Goal: Check status: Check status

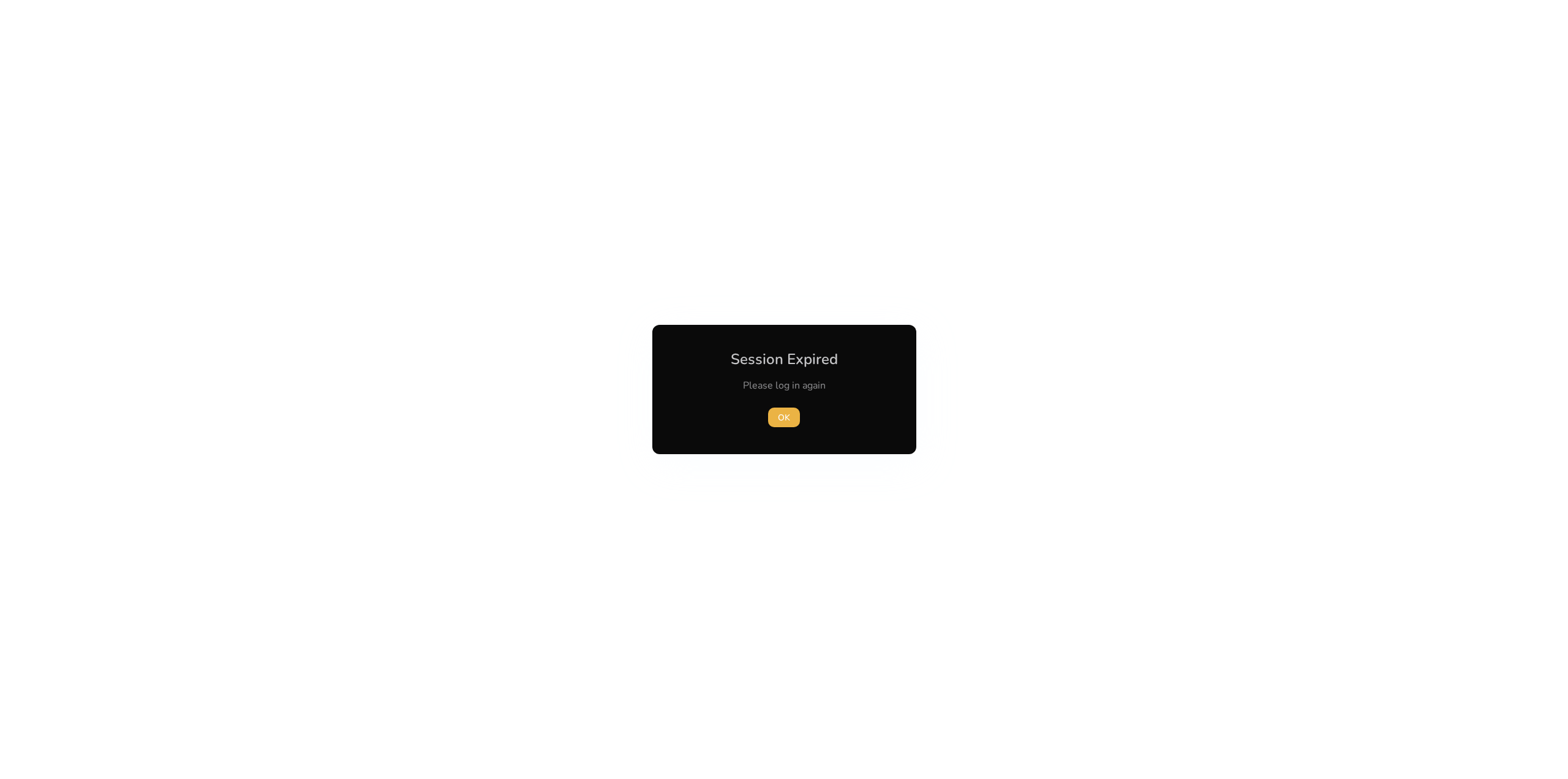
click at [800, 414] on div "OK" at bounding box center [784, 418] width 137 height 20
click at [784, 420] on span "OK" at bounding box center [784, 418] width 12 height 13
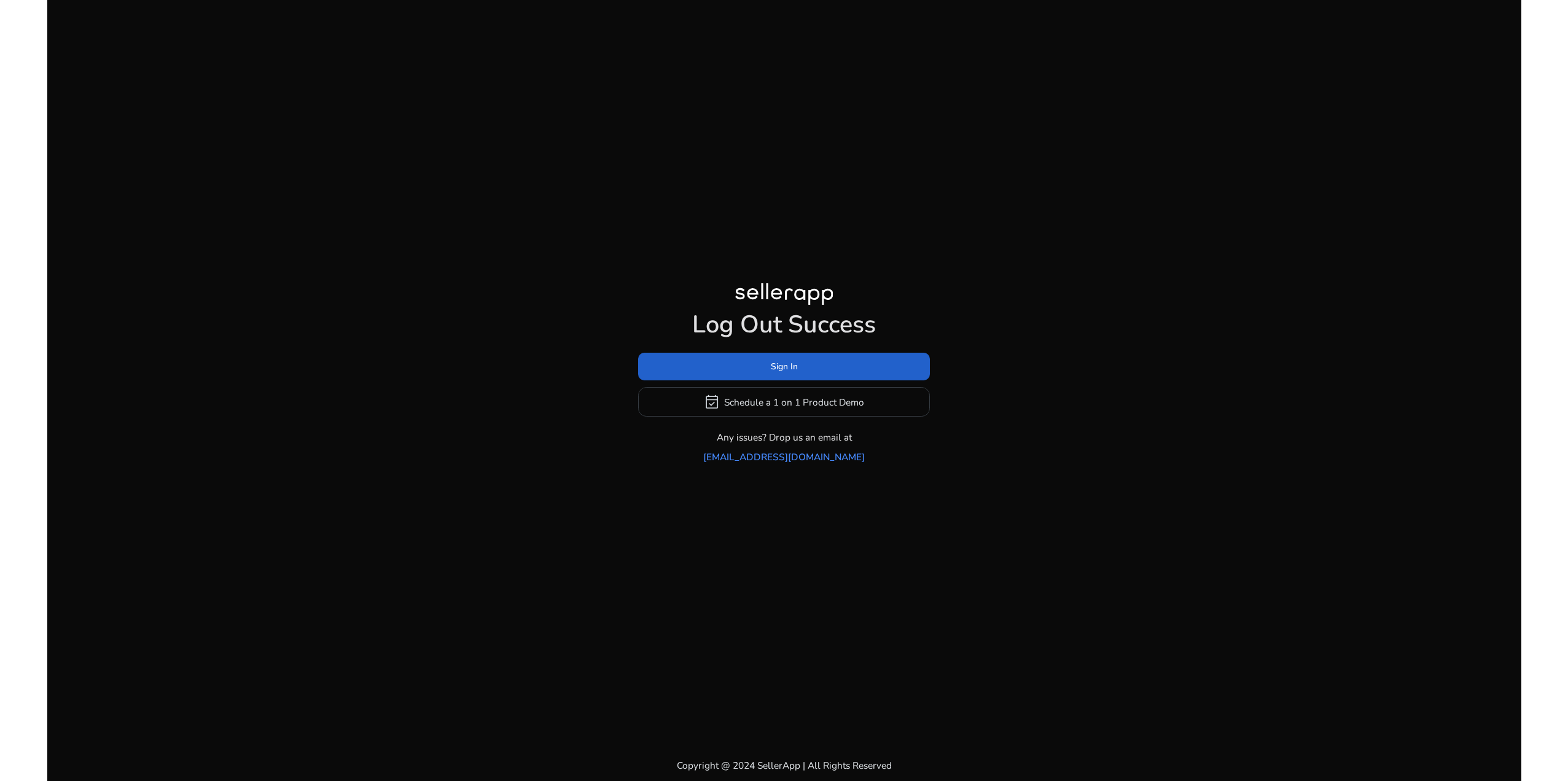
click at [832, 375] on span at bounding box center [784, 366] width 292 height 29
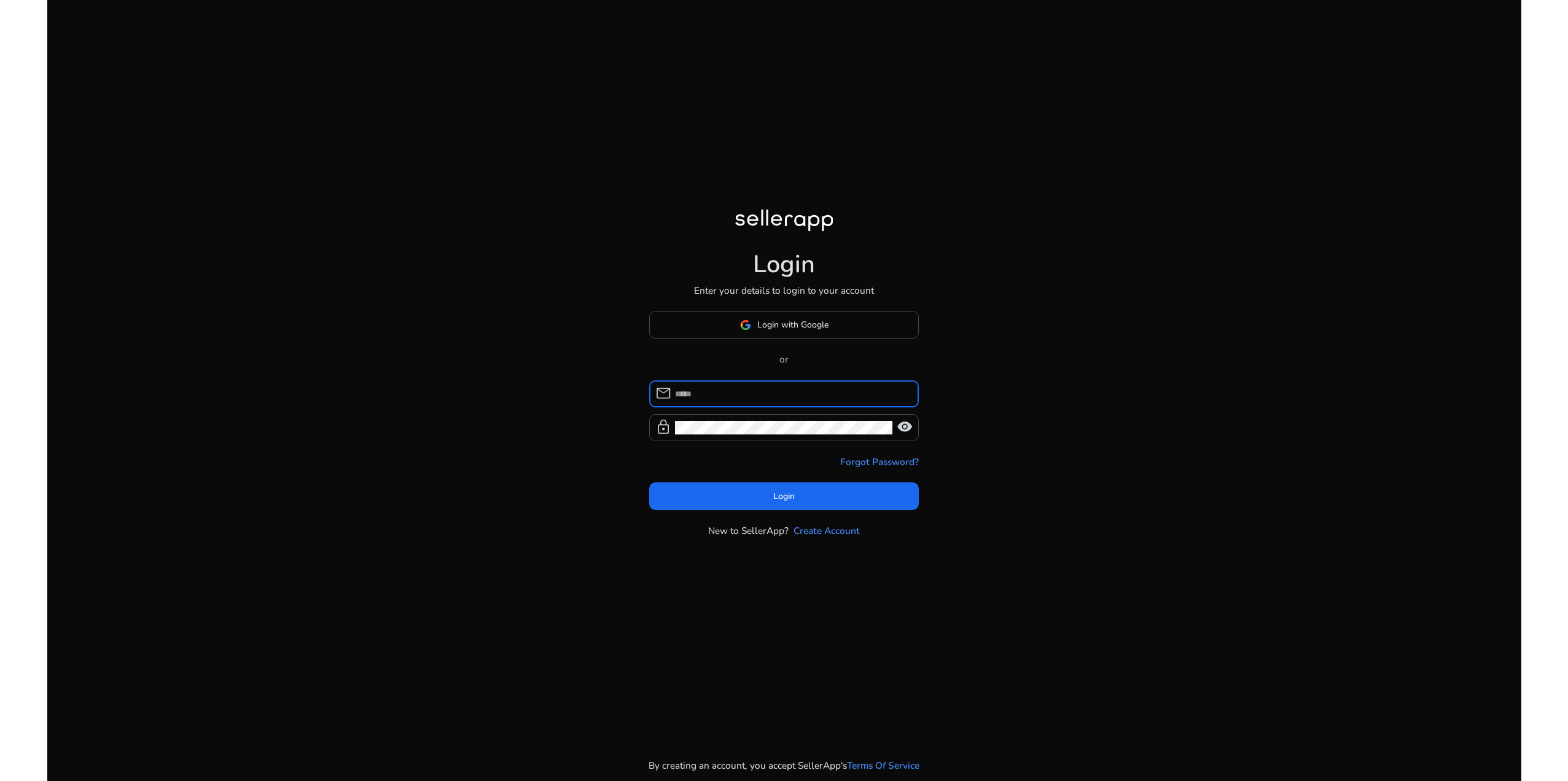
type input "**********"
click at [811, 490] on span at bounding box center [784, 495] width 270 height 29
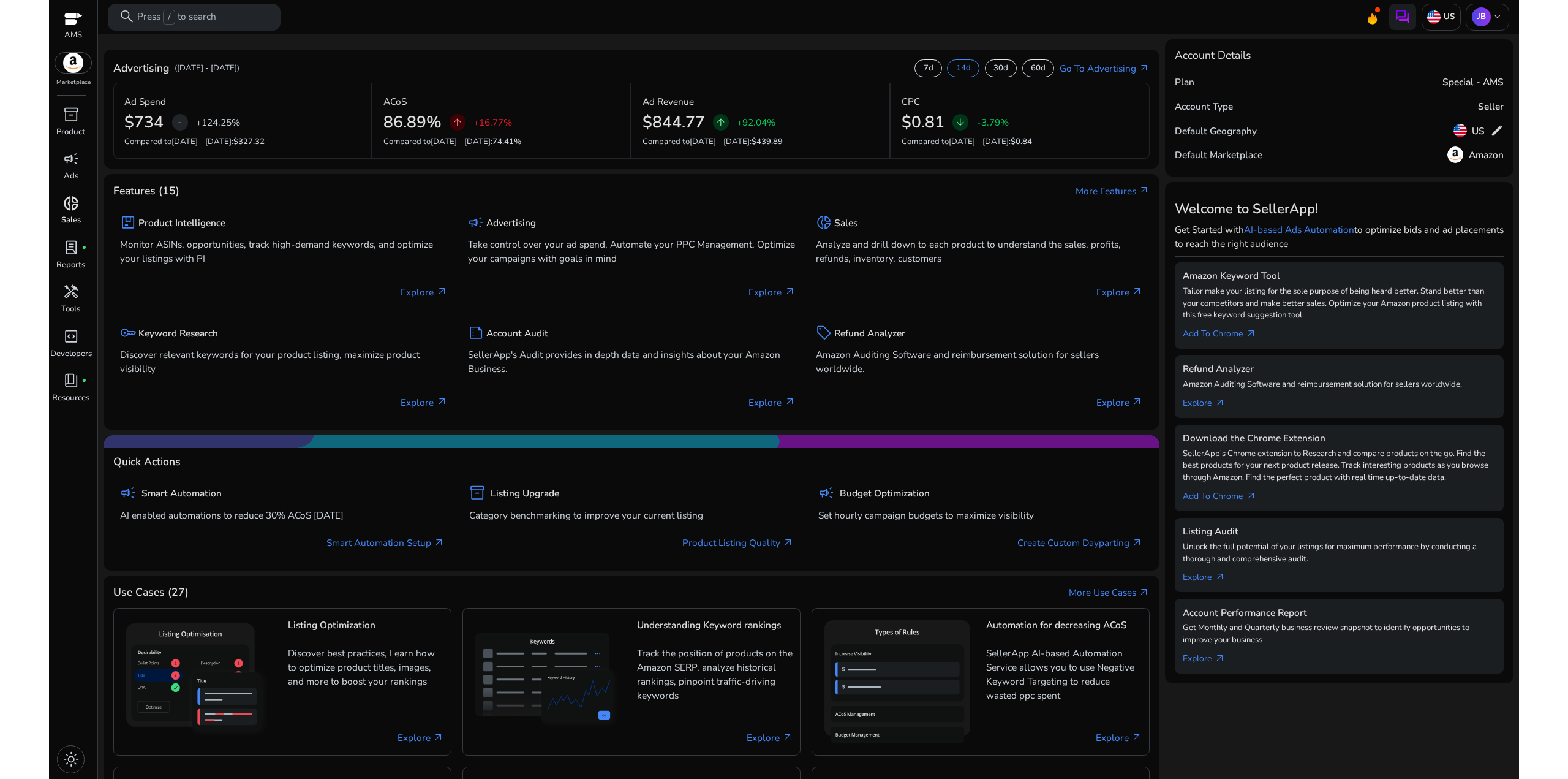
click at [66, 208] on span "donut_small" at bounding box center [72, 204] width 16 height 16
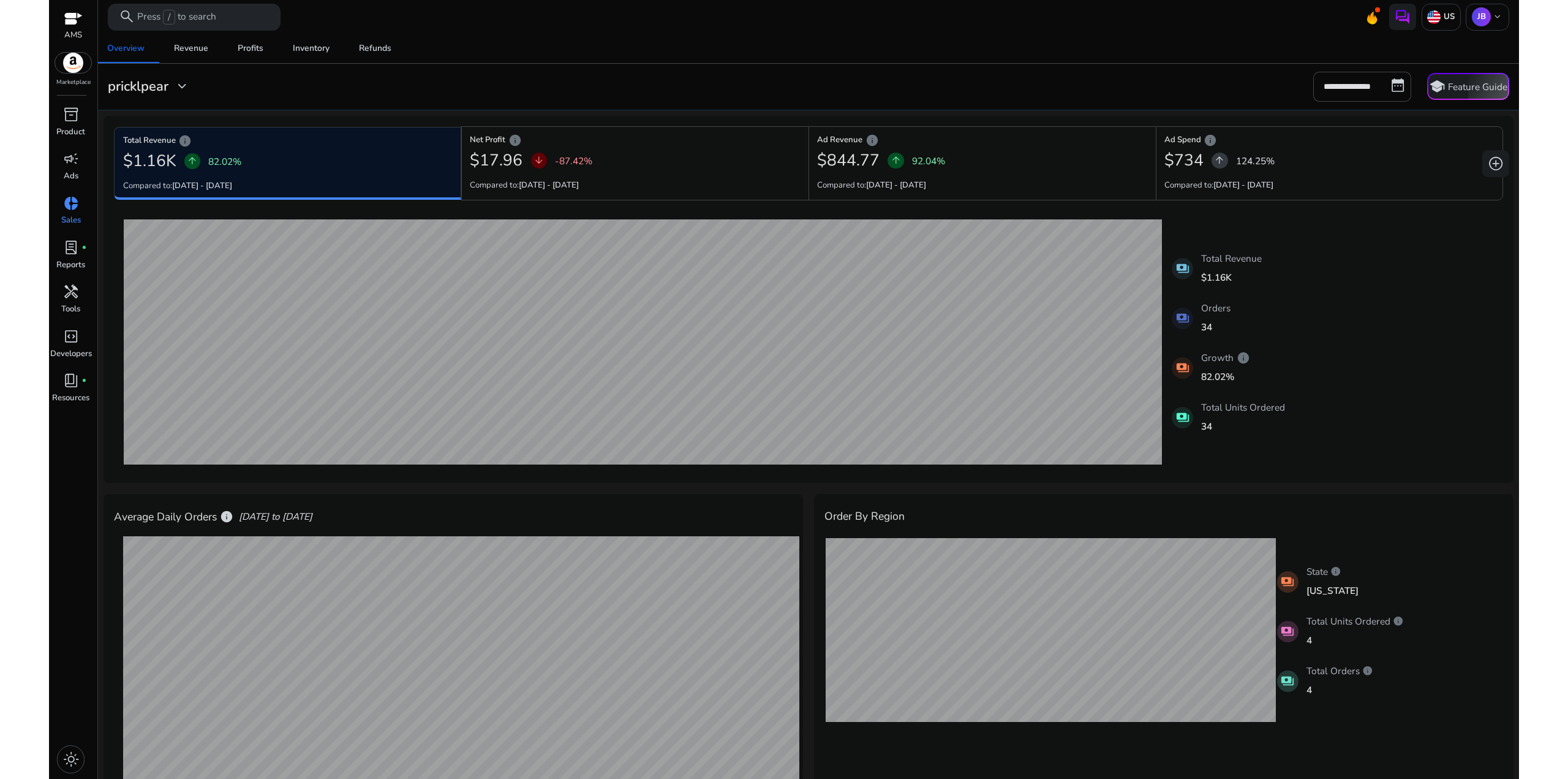
click at [1406, 293] on div "[DATE] Total Revenue: $79.98 [DATE] Total Revenue: $119.97 payments Total Reven…" at bounding box center [808, 342] width 1388 height 261
click at [1369, 90] on input "**********" at bounding box center [1362, 86] width 98 height 29
select select "*"
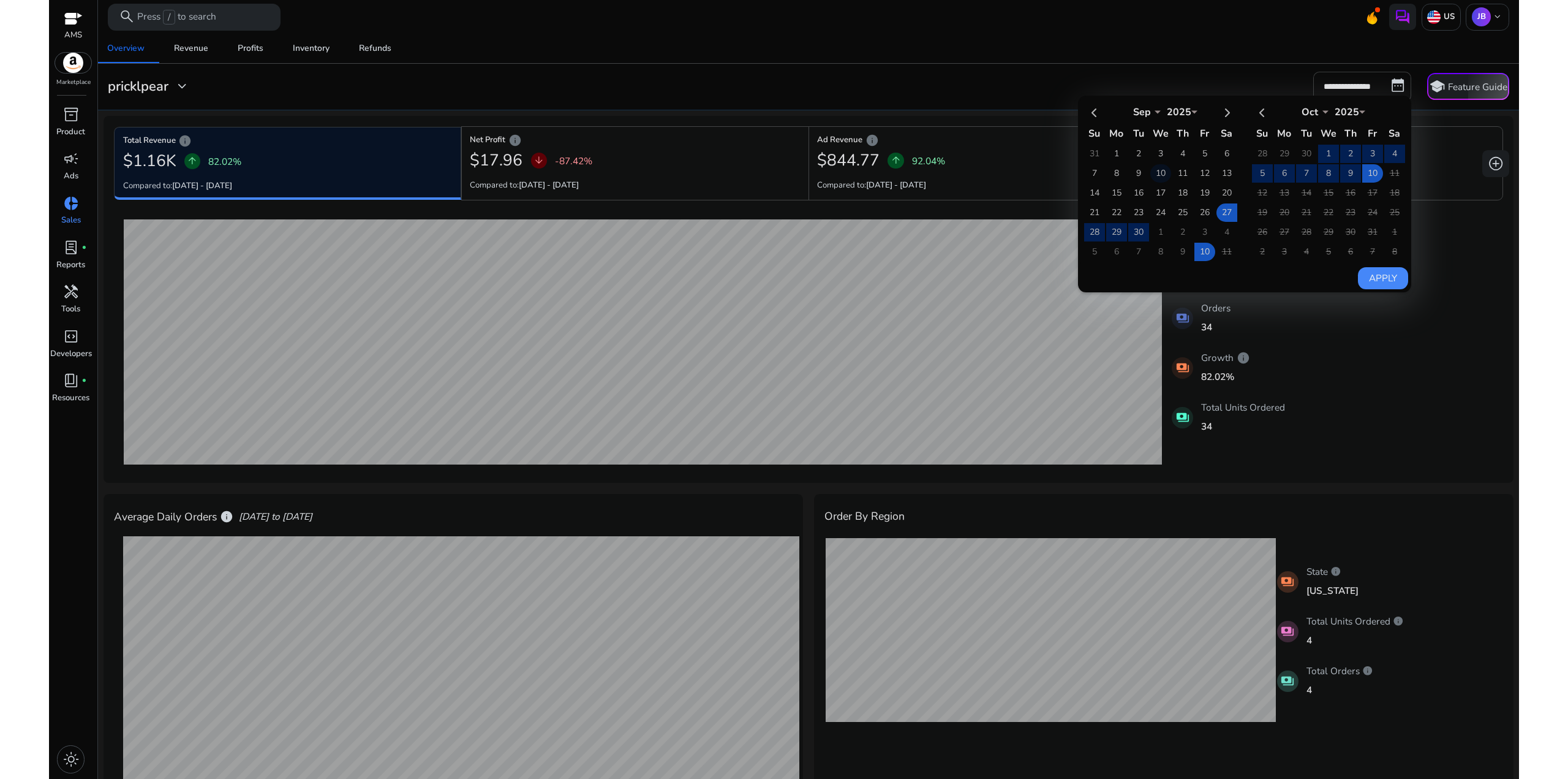
click at [1156, 169] on td "10" at bounding box center [1161, 173] width 21 height 19
click at [1366, 172] on td "10" at bounding box center [1373, 173] width 21 height 19
click at [1383, 274] on button "Apply" at bounding box center [1382, 278] width 50 height 22
type input "**********"
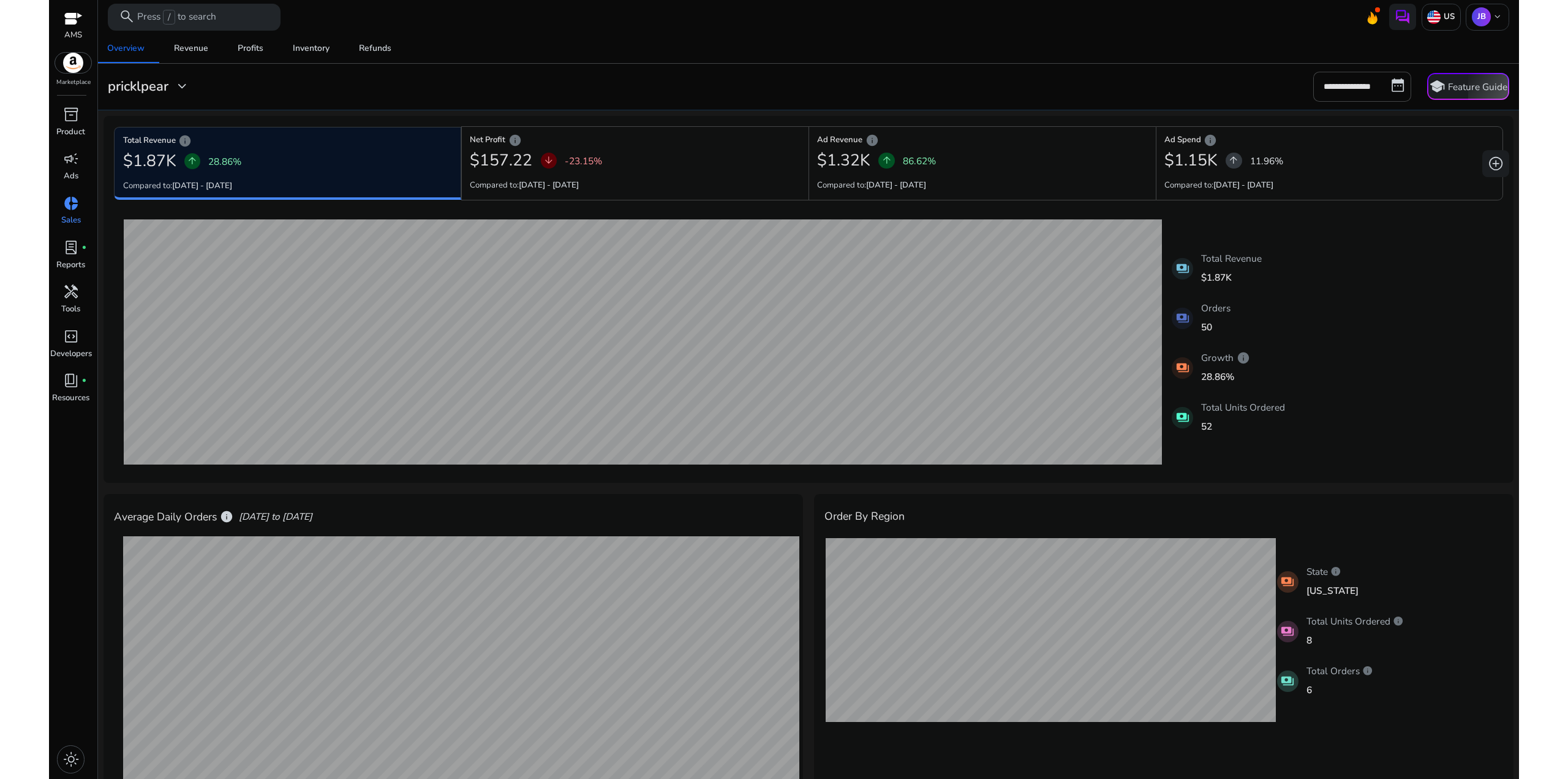
drag, startPoint x: 1339, startPoint y: 479, endPoint x: 1289, endPoint y: 329, distance: 158.1
click at [1282, 336] on div "Total Revenue info $1.87K arrow_upward 28.86% Compared to: [DATE] - [DATE] Net …" at bounding box center [808, 600] width 1410 height 969
click at [1289, 328] on div "payments Total Revenue $1.87K payments Orders 50 payments Growth info 28.86% pa…" at bounding box center [808, 342] width 1388 height 261
drag, startPoint x: 1326, startPoint y: 363, endPoint x: 1325, endPoint y: 317, distance: 46.0
click at [1322, 330] on div "payments Total Revenue $1.87K payments Orders 50 payments Growth info 28.86% pa…" at bounding box center [808, 342] width 1388 height 261
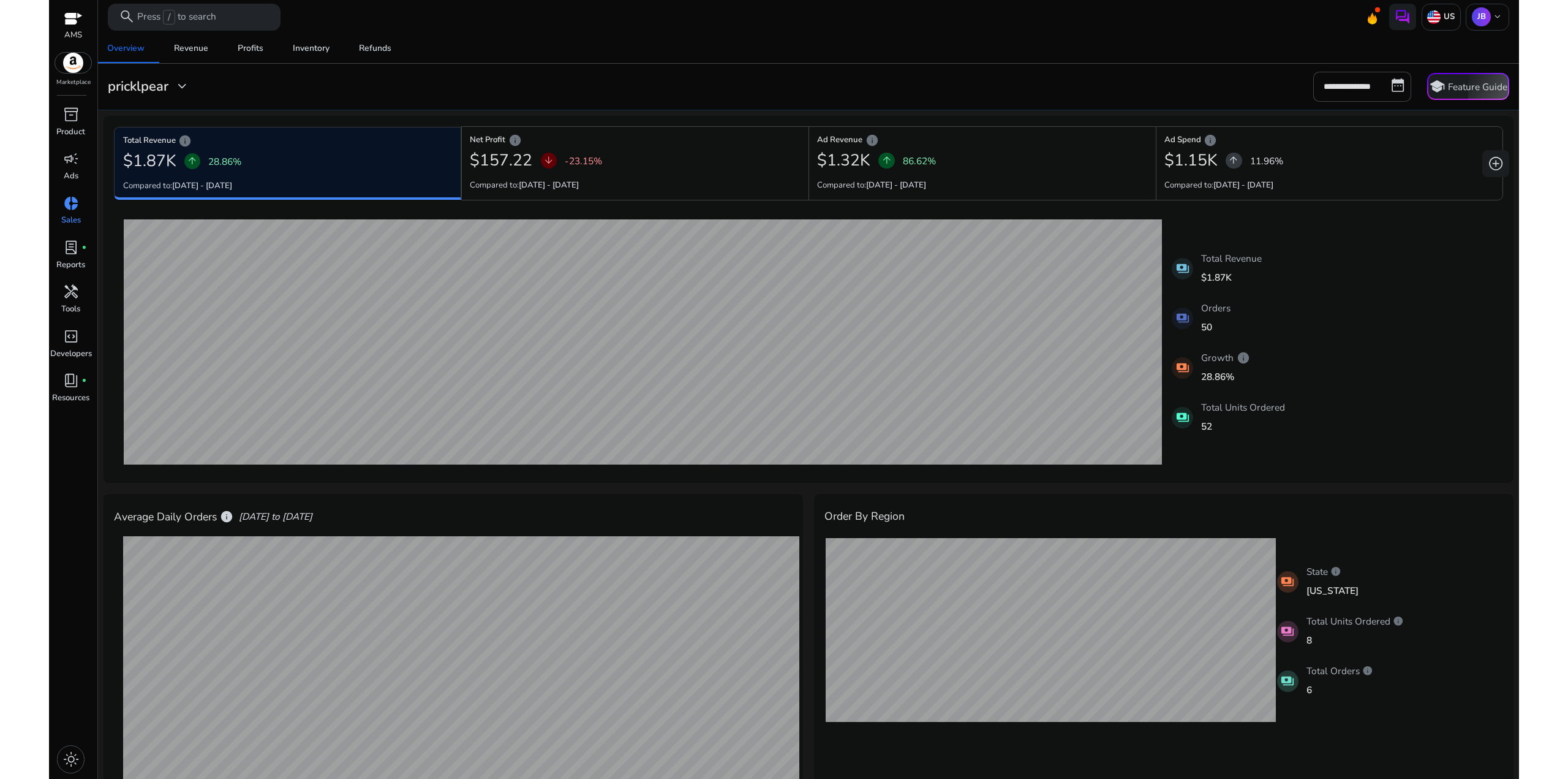
click at [1329, 314] on div "payments Total Revenue $1.87K payments Orders 50 payments Growth info 28.86% pa…" at bounding box center [808, 342] width 1388 height 261
click at [1361, 81] on input "**********" at bounding box center [1362, 86] width 98 height 29
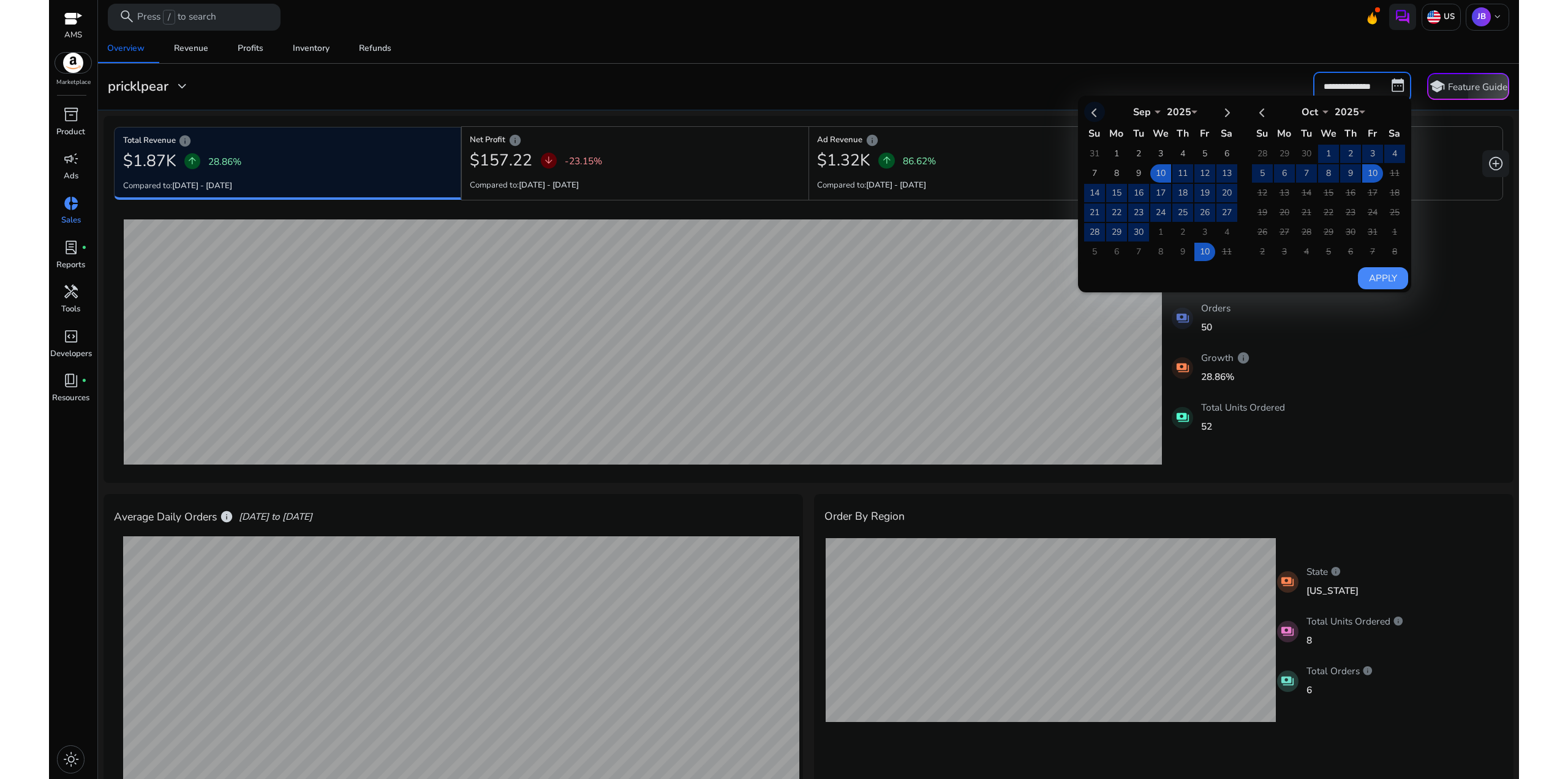
click at [1090, 116] on th at bounding box center [1094, 112] width 21 height 20
select select "*"
click at [1134, 192] on td "12" at bounding box center [1138, 193] width 21 height 19
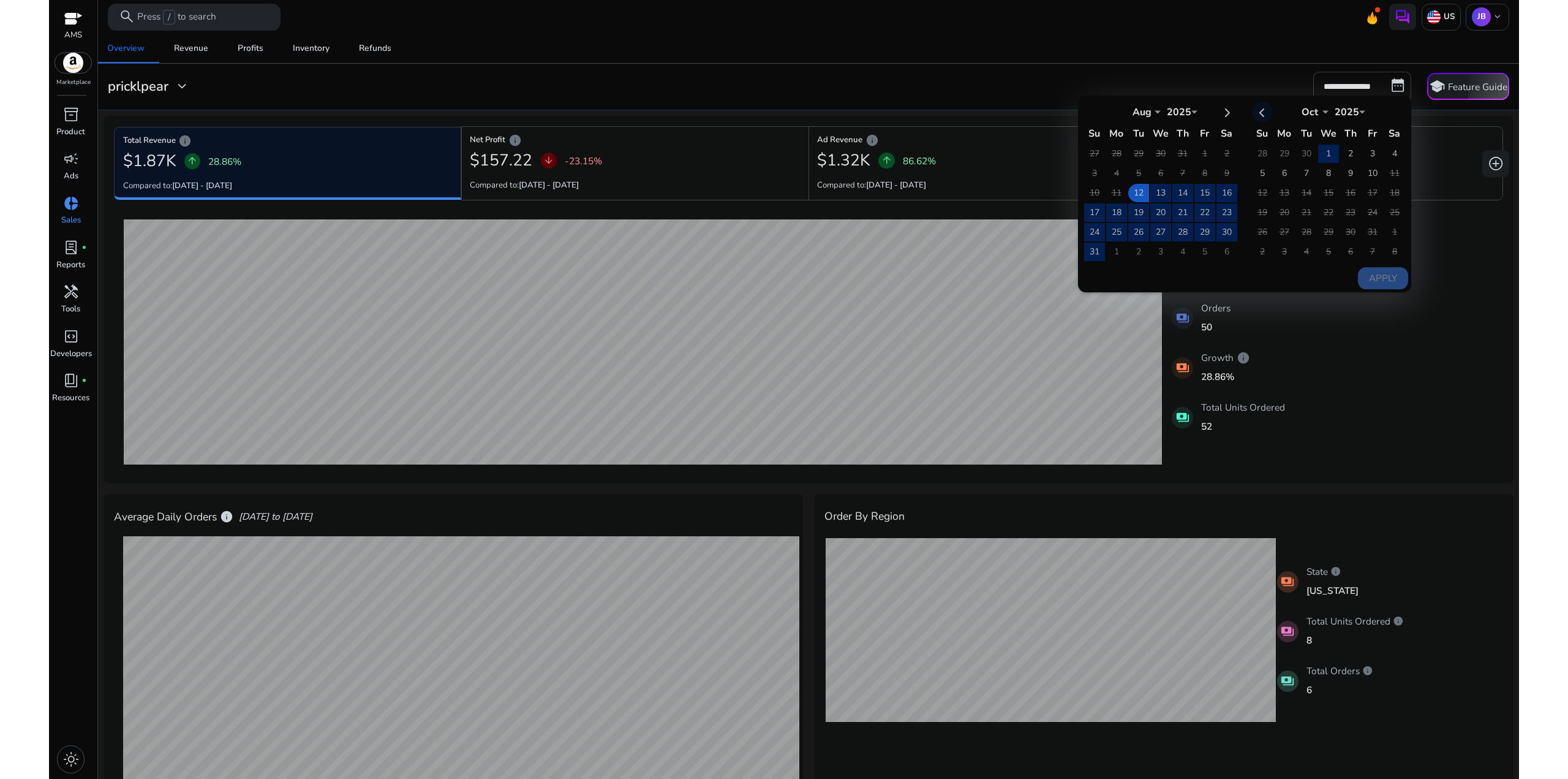
click at [1256, 112] on th at bounding box center [1262, 112] width 21 height 20
select select "*"
click at [1324, 173] on td "10" at bounding box center [1329, 173] width 21 height 19
click at [1384, 279] on button "Apply" at bounding box center [1382, 278] width 50 height 22
type input "**********"
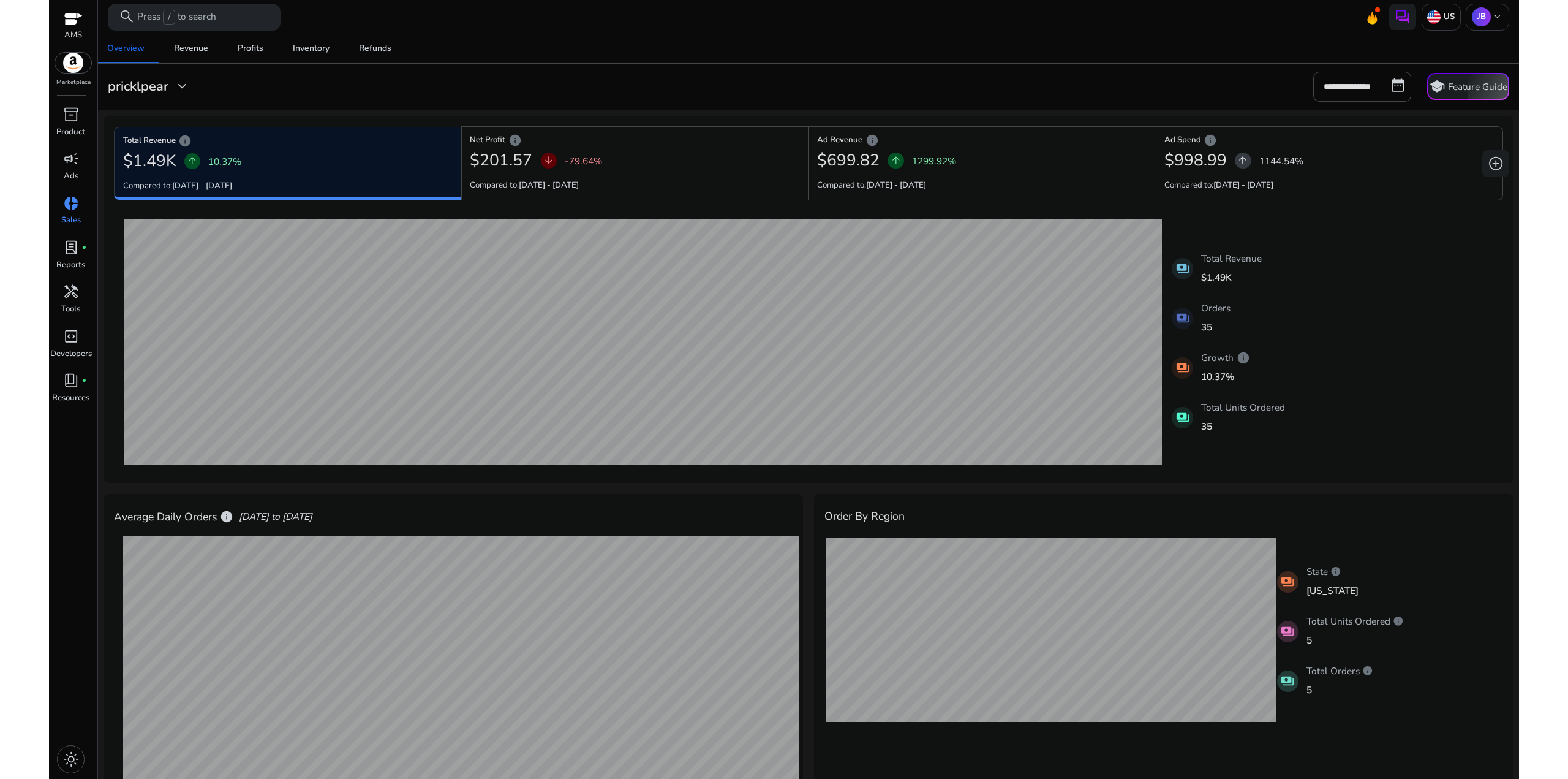
drag, startPoint x: 1280, startPoint y: 368, endPoint x: 1302, endPoint y: 338, distance: 37.2
click at [1290, 344] on div "payments Total Revenue $1.49K payments Orders 35 payments Growth info 10.37% pa…" at bounding box center [808, 342] width 1388 height 261
click at [1302, 338] on div "payments Total Revenue $1.49K payments Orders 35 payments Growth info 10.37% pa…" at bounding box center [808, 342] width 1388 height 261
drag, startPoint x: 1273, startPoint y: 355, endPoint x: 1286, endPoint y: 339, distance: 20.6
click at [1277, 346] on div "payments Total Revenue $1.49K payments Orders 35 payments Growth info 10.37% pa…" at bounding box center [808, 342] width 1388 height 261
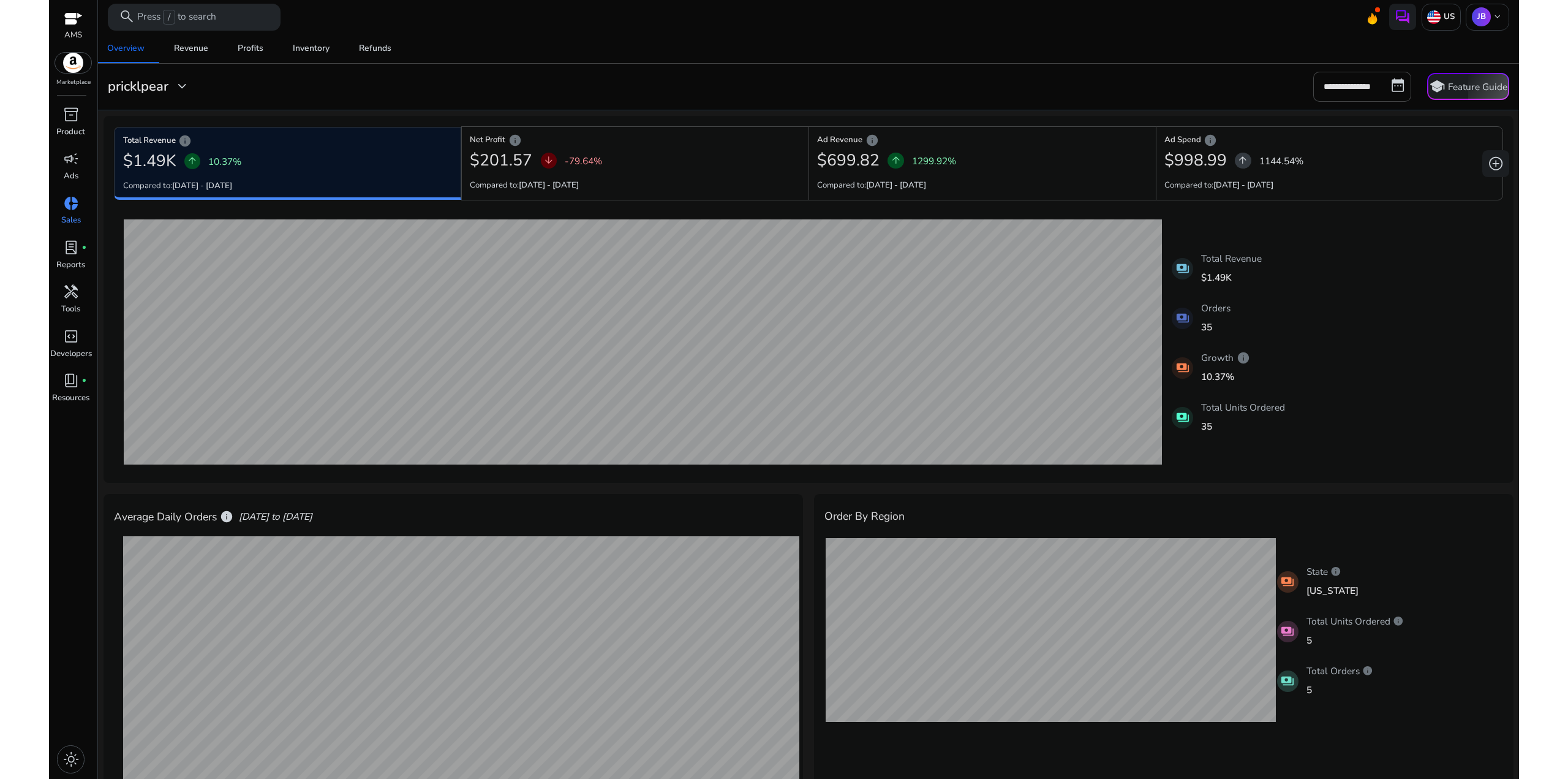
click at [1286, 339] on div "payments Total Revenue $1.49K payments Orders 35 payments Growth info 10.37% pa…" at bounding box center [808, 342] width 1388 height 261
click at [1356, 84] on input "**********" at bounding box center [1362, 86] width 98 height 29
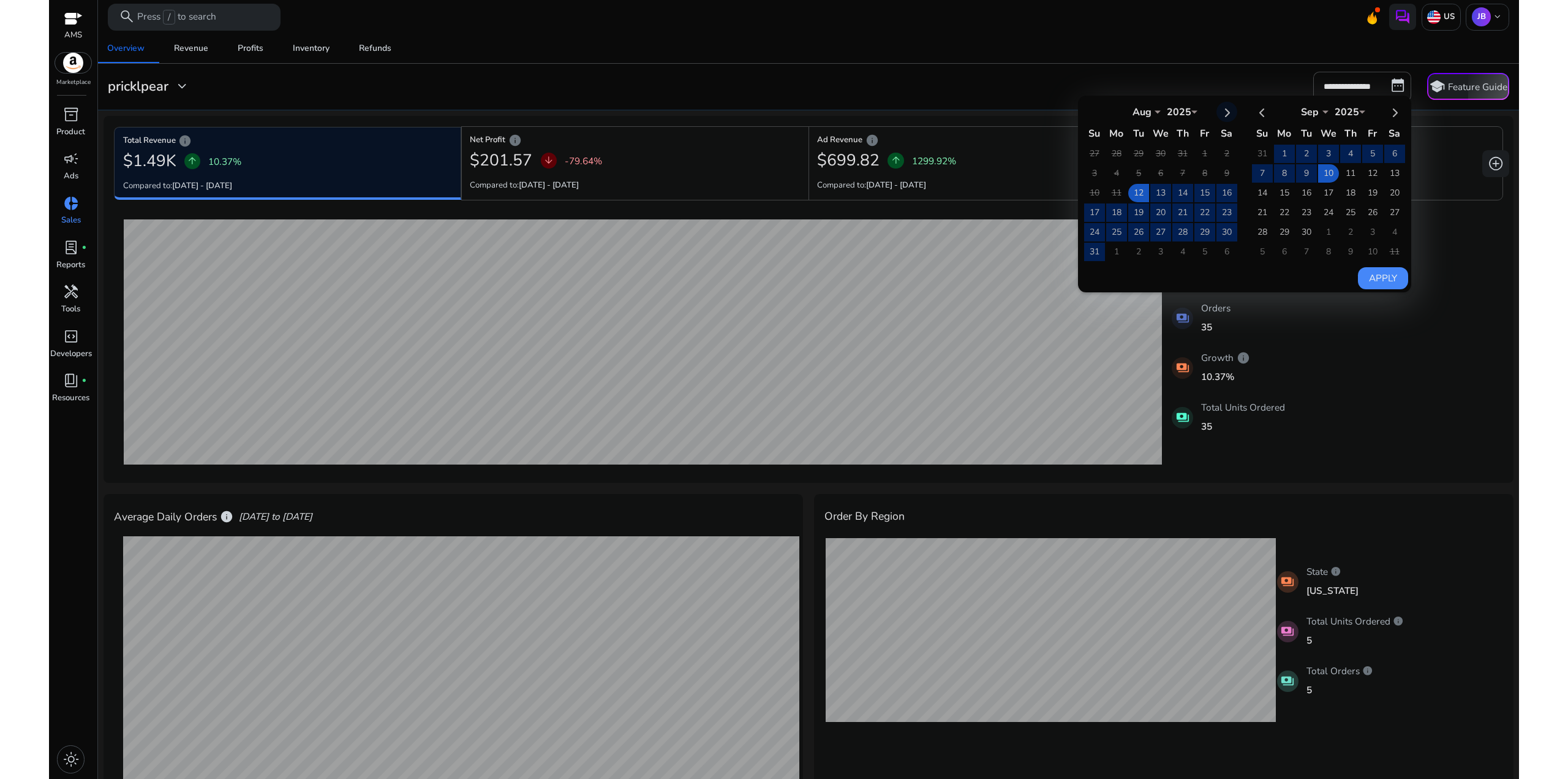
click at [1222, 110] on th at bounding box center [1227, 112] width 21 height 20
select select "*"
click at [1153, 171] on td "10" at bounding box center [1161, 173] width 21 height 19
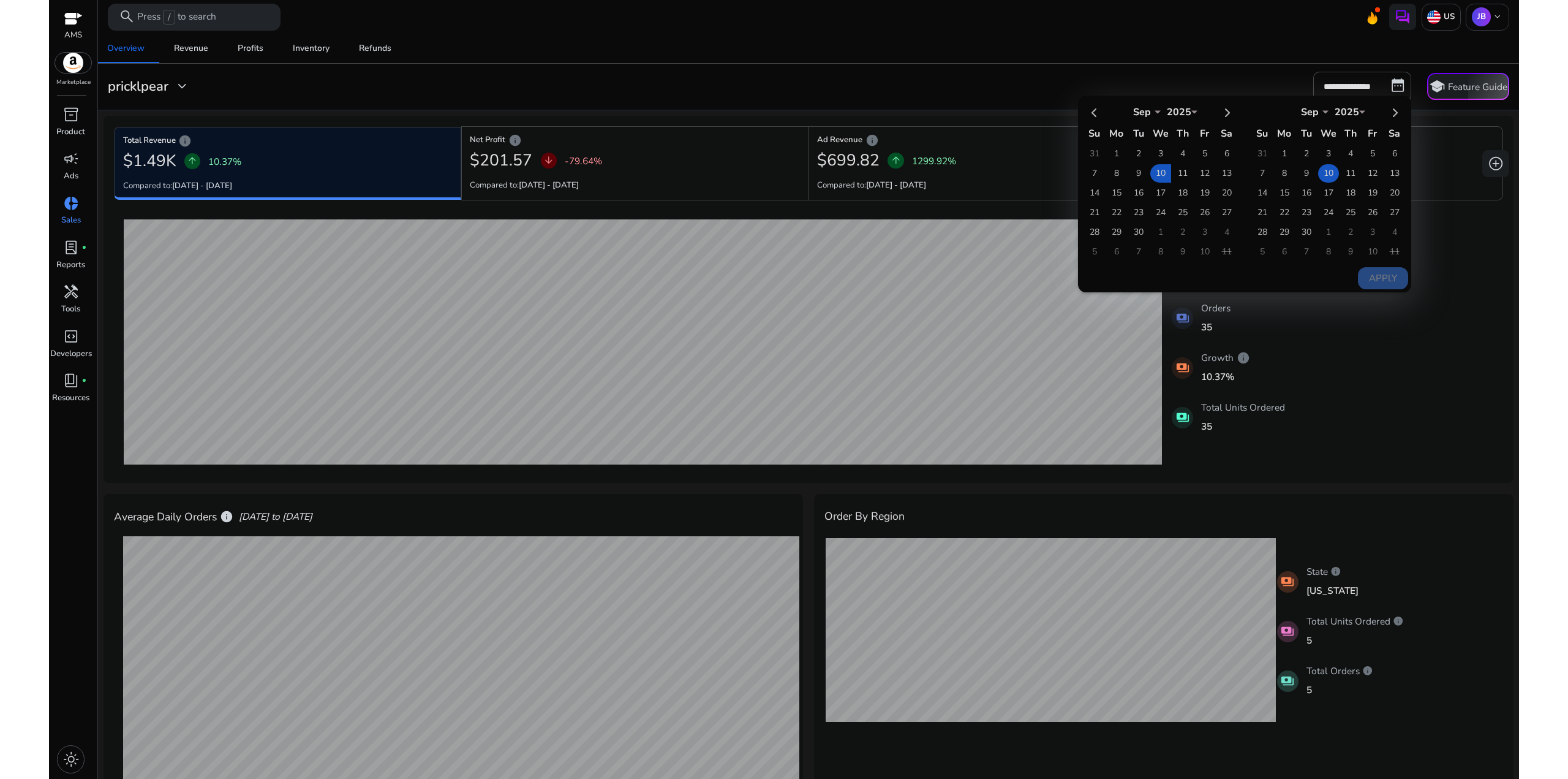
click at [1318, 173] on td "10" at bounding box center [1329, 173] width 21 height 19
click at [1395, 112] on th at bounding box center [1395, 112] width 21 height 20
select select "*"
click at [1365, 169] on td "10" at bounding box center [1373, 173] width 21 height 19
click at [1405, 323] on div "payments Total Revenue $1.49K payments Orders 35 payments Growth info 10.37% pa…" at bounding box center [808, 342] width 1388 height 261
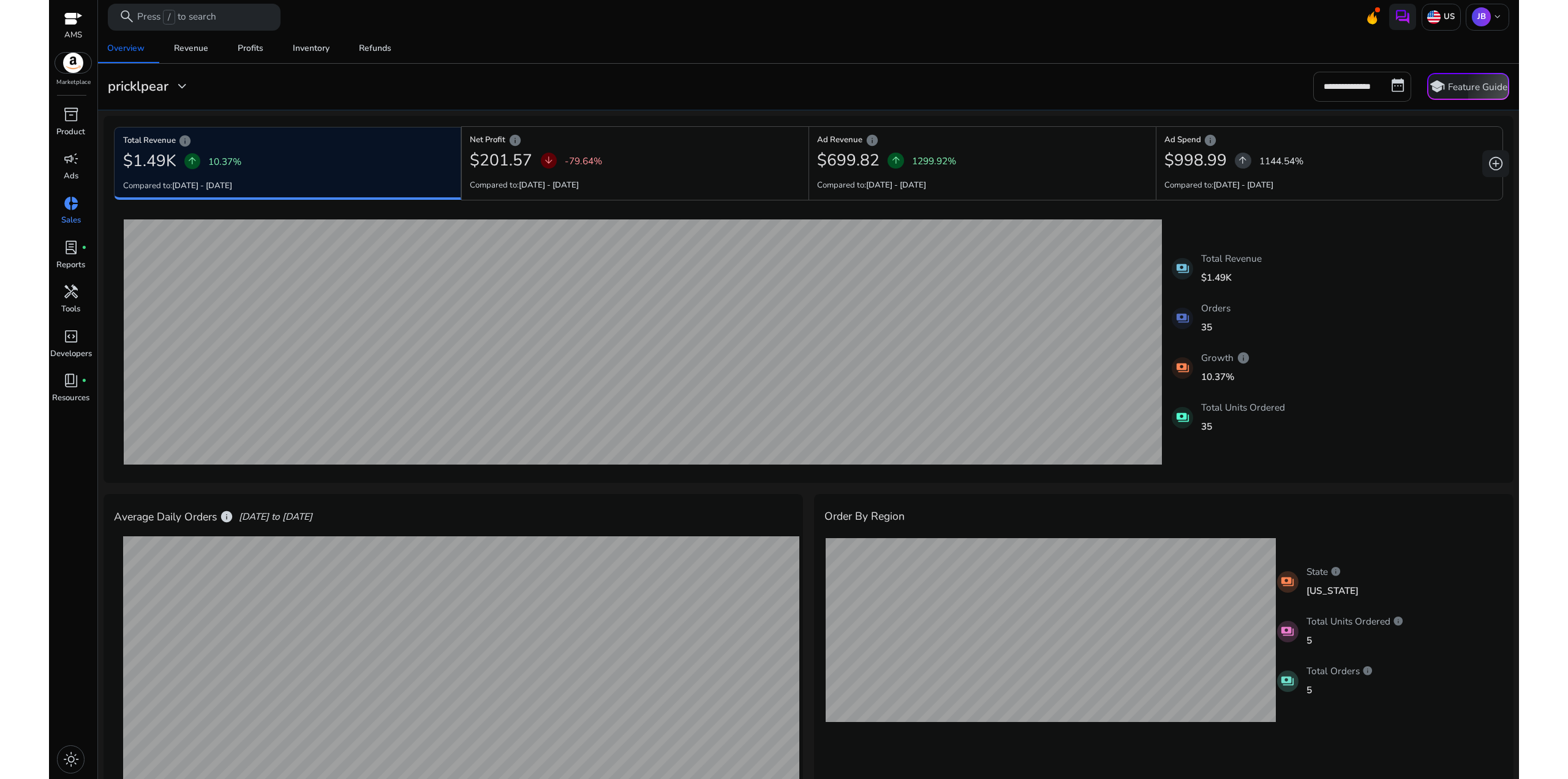
click at [1368, 81] on input "**********" at bounding box center [1362, 86] width 98 height 29
select select "*"
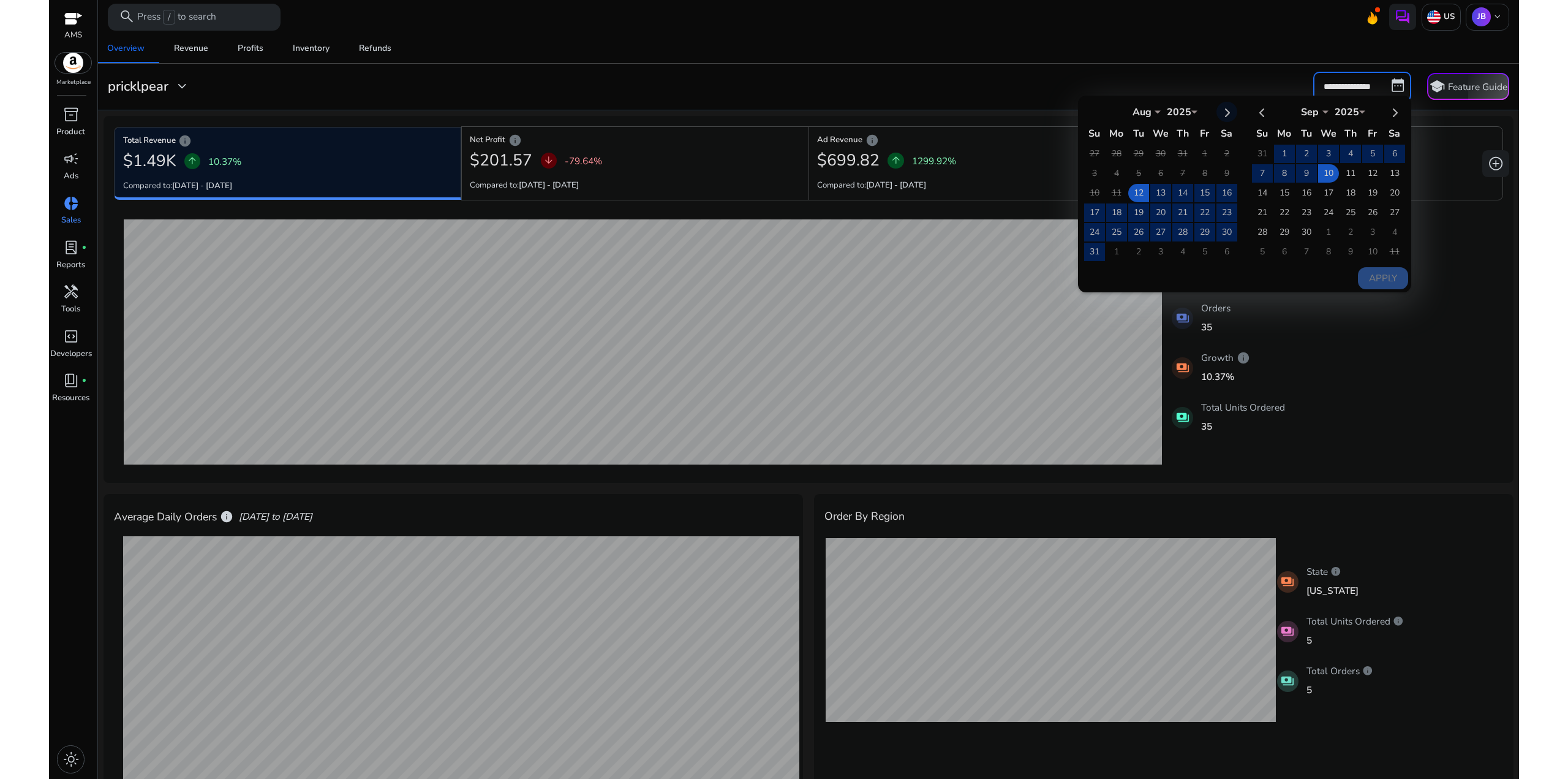
click at [1220, 106] on th at bounding box center [1227, 112] width 21 height 20
select select "*"
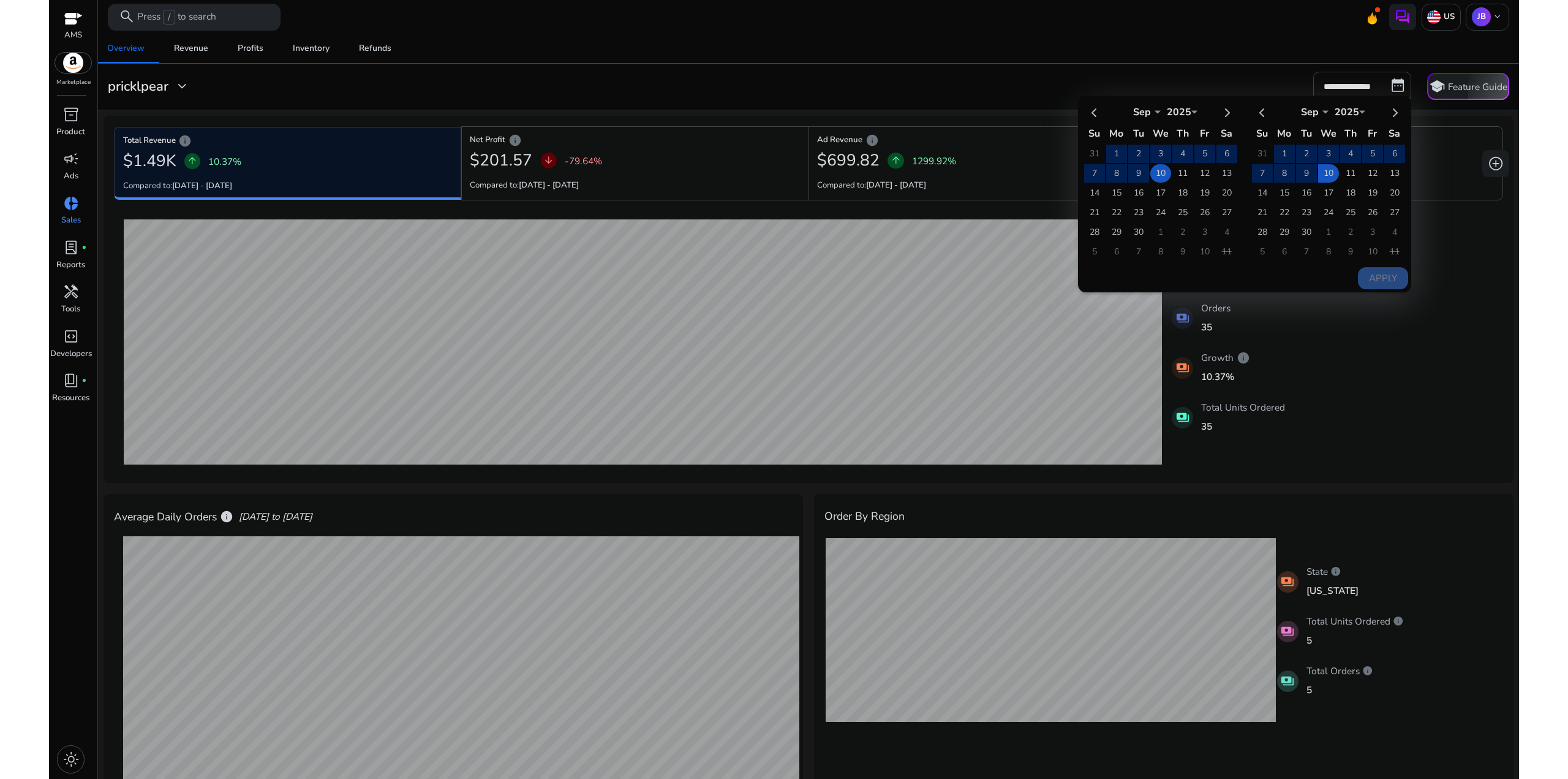
click at [1155, 175] on td "10" at bounding box center [1161, 173] width 21 height 19
click at [1387, 116] on th at bounding box center [1395, 112] width 21 height 20
select select "*"
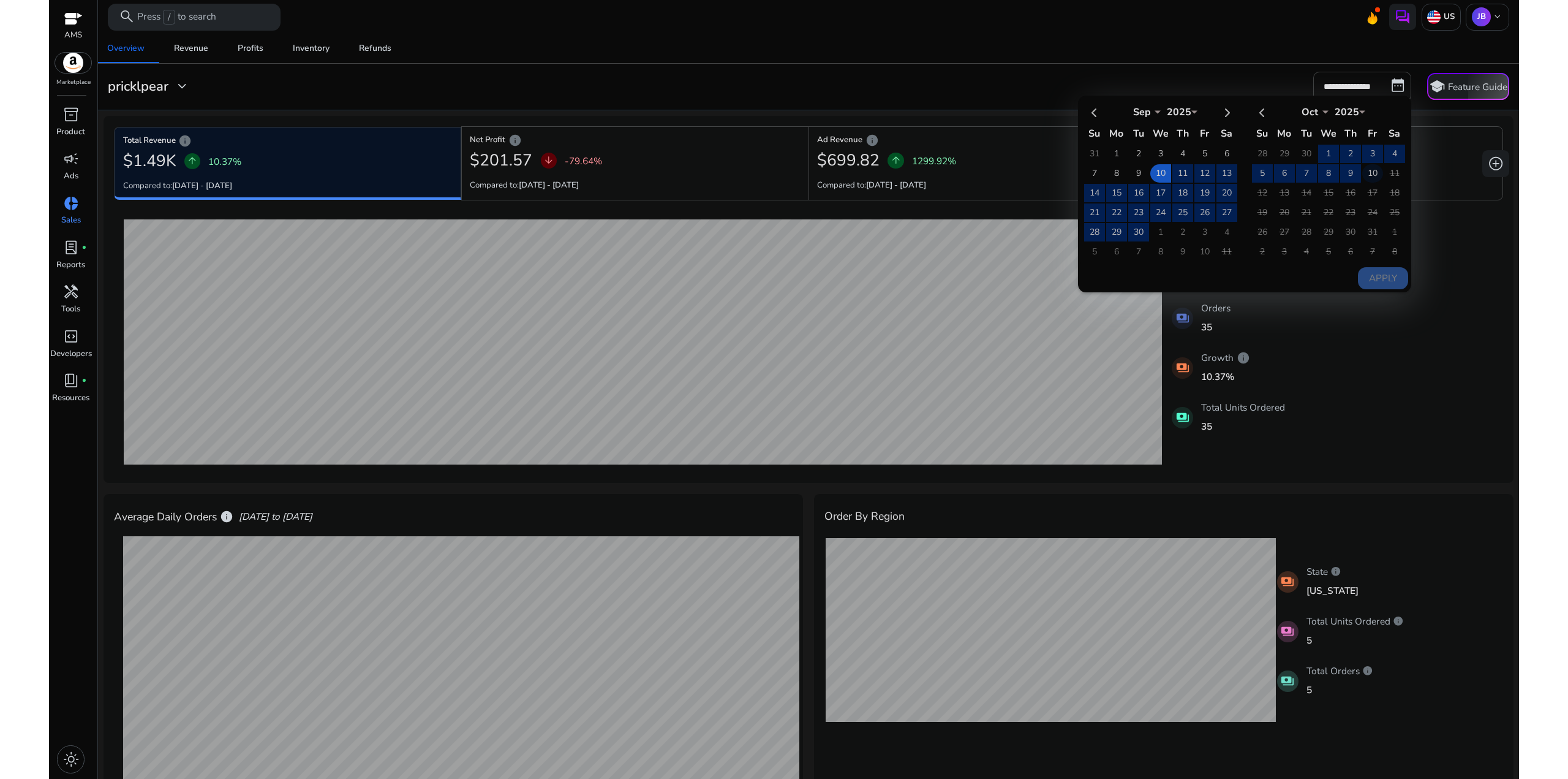
click at [1365, 173] on td "10" at bounding box center [1373, 173] width 21 height 19
click at [1380, 285] on button "Apply" at bounding box center [1382, 278] width 50 height 22
type input "**********"
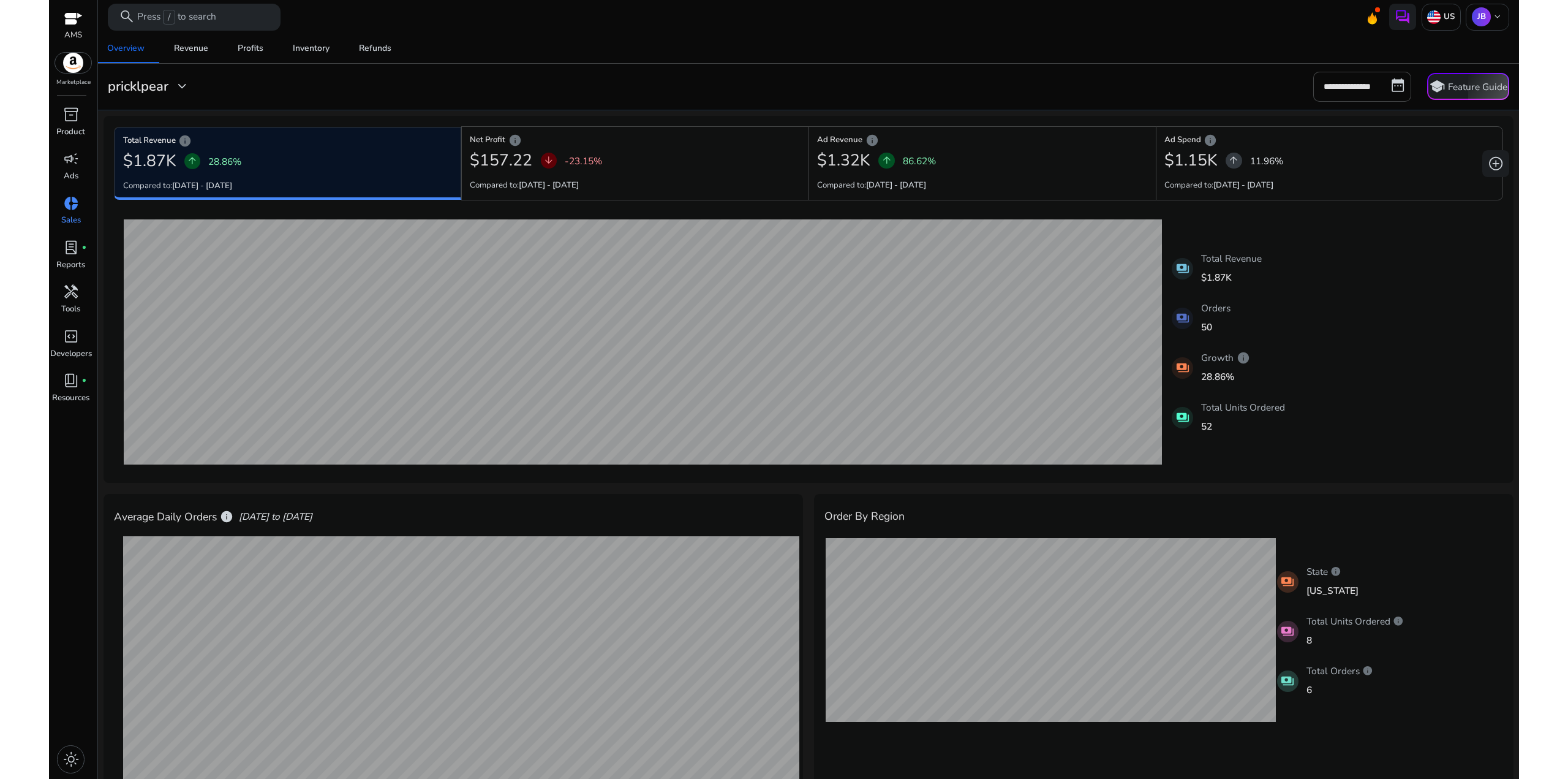
click at [1370, 318] on div "payments Total Revenue $1.87K payments Orders 50 payments Growth info 28.86% pa…" at bounding box center [808, 342] width 1388 height 261
drag, startPoint x: 1346, startPoint y: 435, endPoint x: 1322, endPoint y: 293, distance: 144.0
click at [1289, 323] on div "payments Total Revenue $1.87K payments Orders 50 payments Growth info 28.86% pa…" at bounding box center [808, 342] width 1388 height 261
click at [1322, 293] on div "payments Total Revenue $1.87K payments Orders 50 payments Growth info 28.86% pa…" at bounding box center [808, 342] width 1388 height 261
drag, startPoint x: 1264, startPoint y: 326, endPoint x: 1282, endPoint y: 316, distance: 20.6
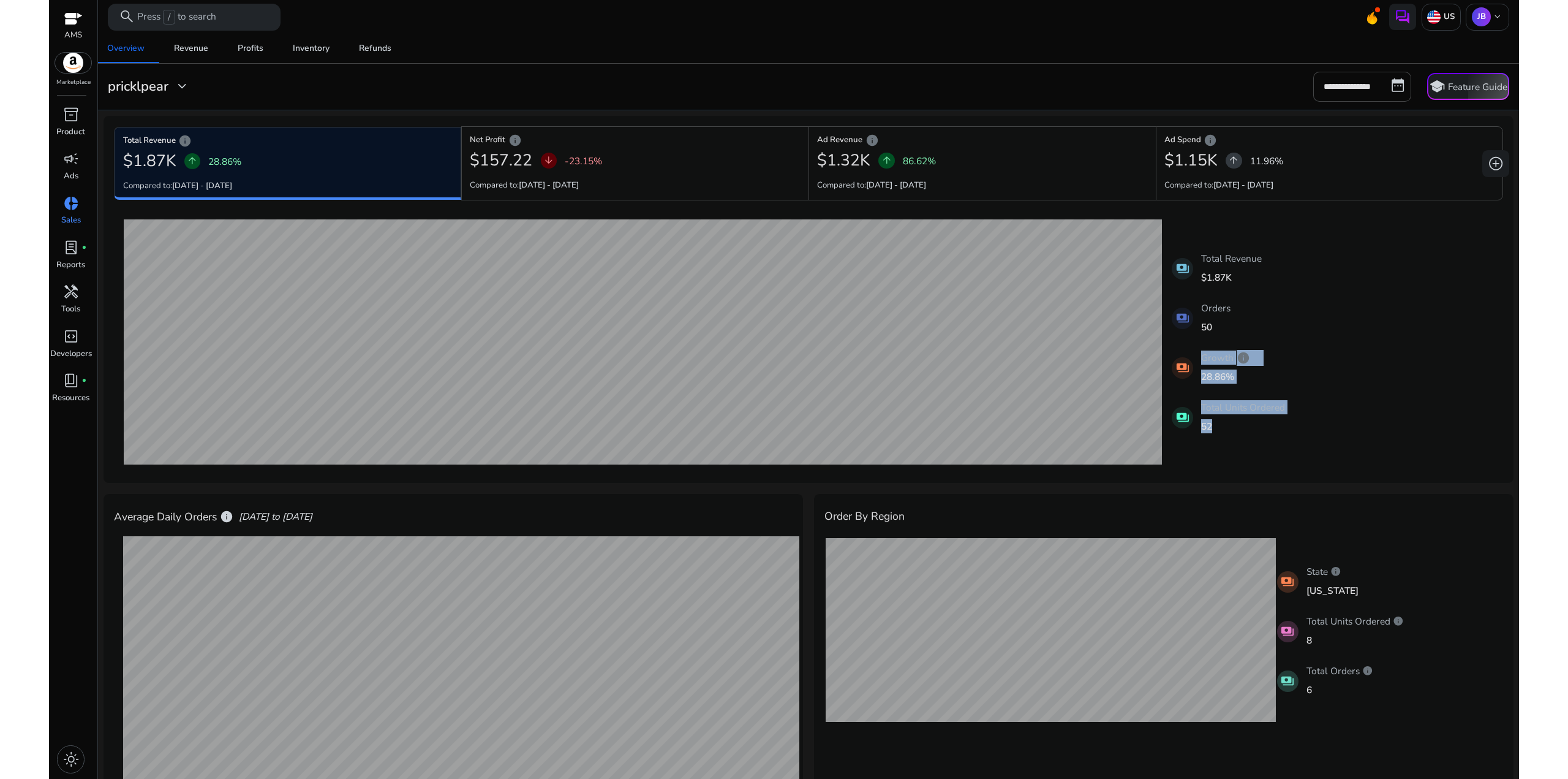
click at [1269, 318] on div "payments Total Revenue $1.87K payments Orders 50 payments Growth info 28.86% pa…" at bounding box center [808, 342] width 1388 height 261
click at [1282, 316] on div "payments Total Revenue $1.87K payments Orders 50 payments Growth info 28.86% pa…" at bounding box center [808, 342] width 1388 height 261
drag, startPoint x: 1274, startPoint y: 361, endPoint x: 1316, endPoint y: 304, distance: 70.8
click at [1283, 330] on div "payments Total Revenue $1.87K payments Orders 50 payments Growth info 28.86% pa…" at bounding box center [808, 342] width 1388 height 261
click at [1316, 304] on div "payments Total Revenue $1.87K payments Orders 50 payments Growth info 28.86% pa…" at bounding box center [808, 342] width 1388 height 261
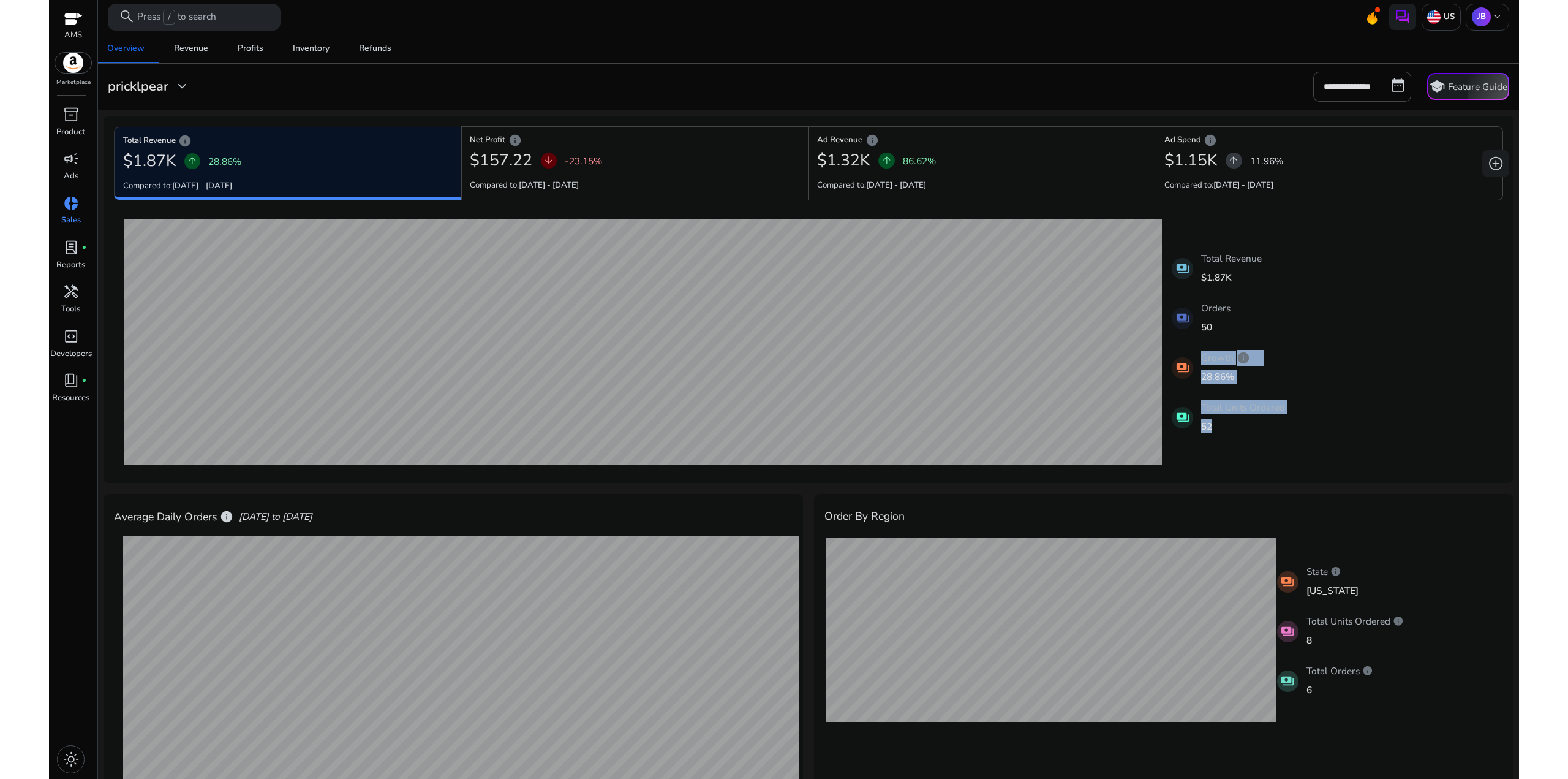
drag, startPoint x: 1324, startPoint y: 462, endPoint x: 1328, endPoint y: 292, distance: 170.0
click at [1291, 316] on div "payments Total Revenue $1.87K payments Orders 50 payments Growth info 28.86% pa…" at bounding box center [808, 342] width 1388 height 261
click at [1328, 292] on div "payments Total Revenue $1.87K payments Orders 50 payments Growth info 28.86% pa…" at bounding box center [808, 342] width 1388 height 261
click at [1420, 339] on div "[DATE] Total Revenue: $79.98 [DATE] Total Revenue: $34.99 payments Total Revenu…" at bounding box center [808, 342] width 1388 height 261
